Goal: Entertainment & Leisure: Browse casually

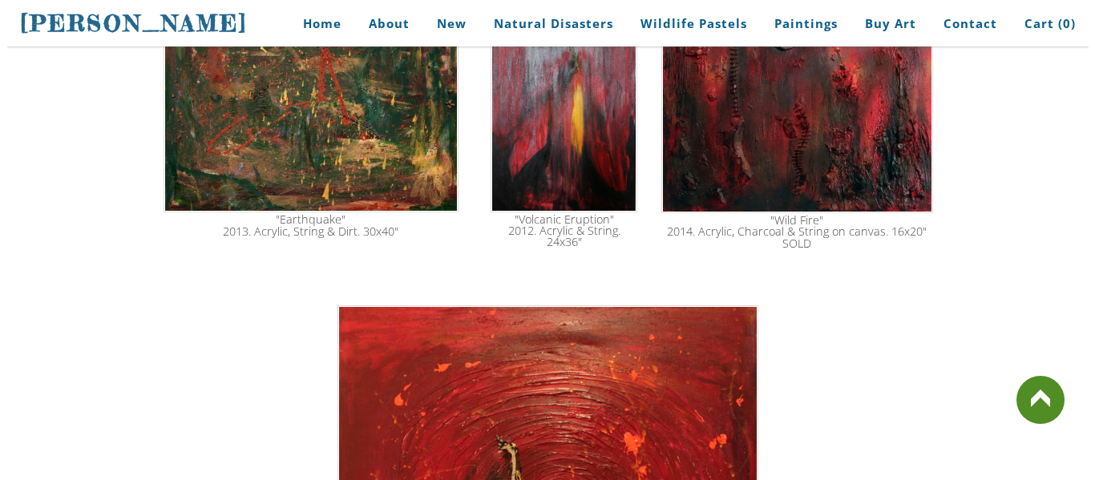
scroll to position [2313, 0]
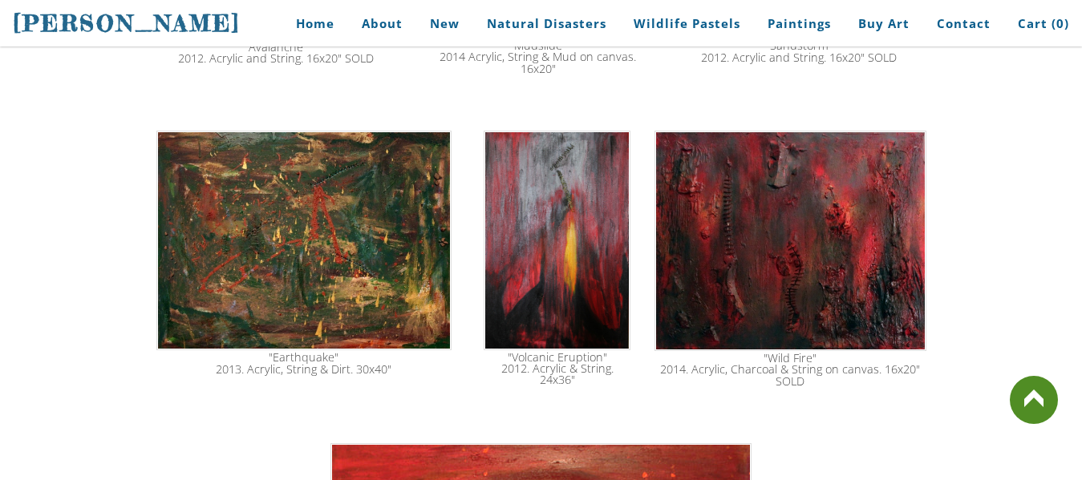
click at [325, 352] on div ""Earthquake" 2013. Acrylic, String & Dirt. 30x40"" at bounding box center [304, 363] width 293 height 23
click at [313, 231] on img at bounding box center [304, 241] width 296 height 220
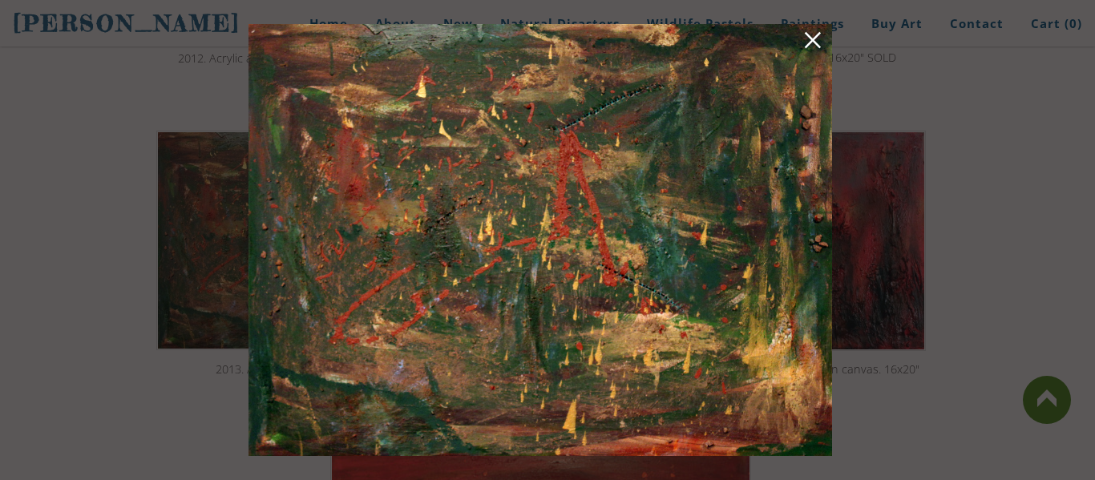
click at [541, 181] on img at bounding box center [541, 240] width 584 height 432
click at [381, 180] on img at bounding box center [541, 240] width 584 height 432
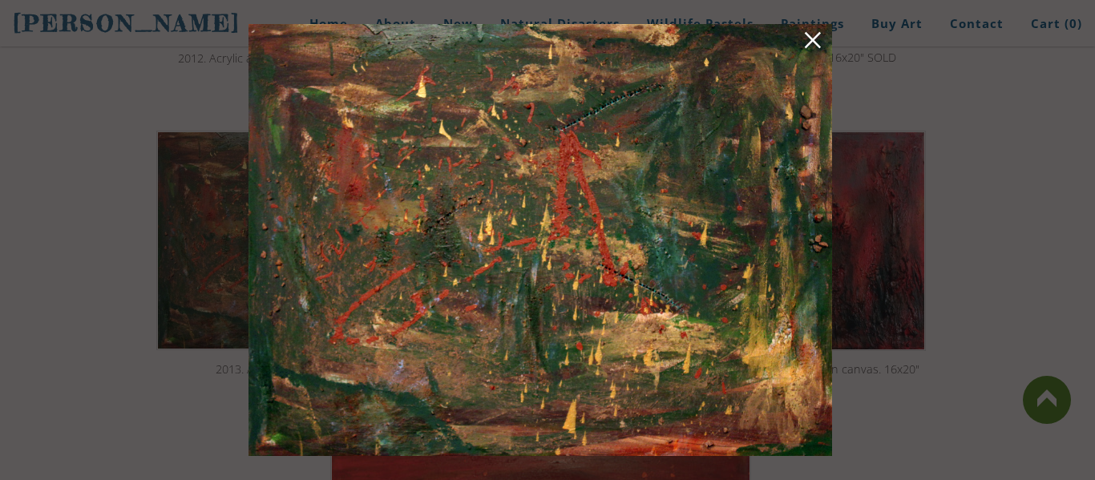
click at [381, 180] on img at bounding box center [541, 240] width 584 height 432
